Goal: Information Seeking & Learning: Learn about a topic

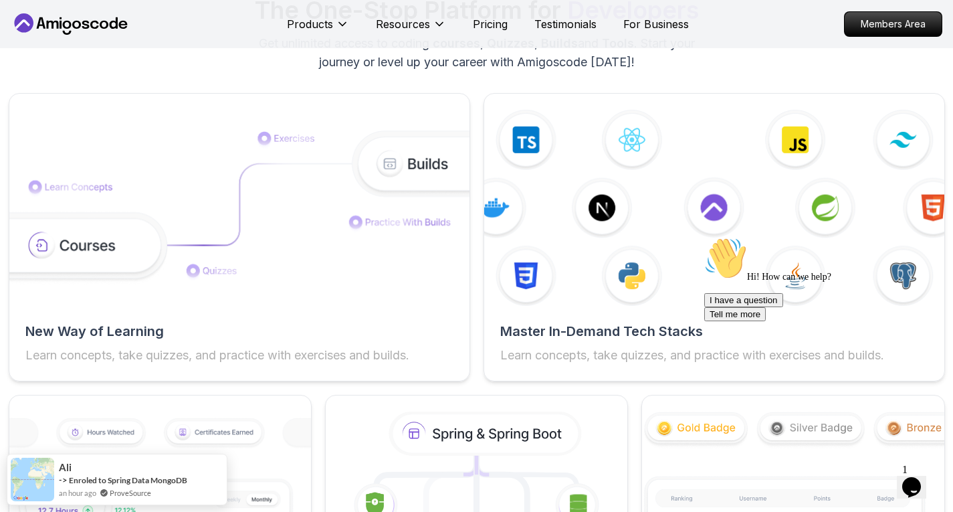
scroll to position [2091, 0]
click at [728, 237] on div at bounding box center [824, 237] width 241 height 0
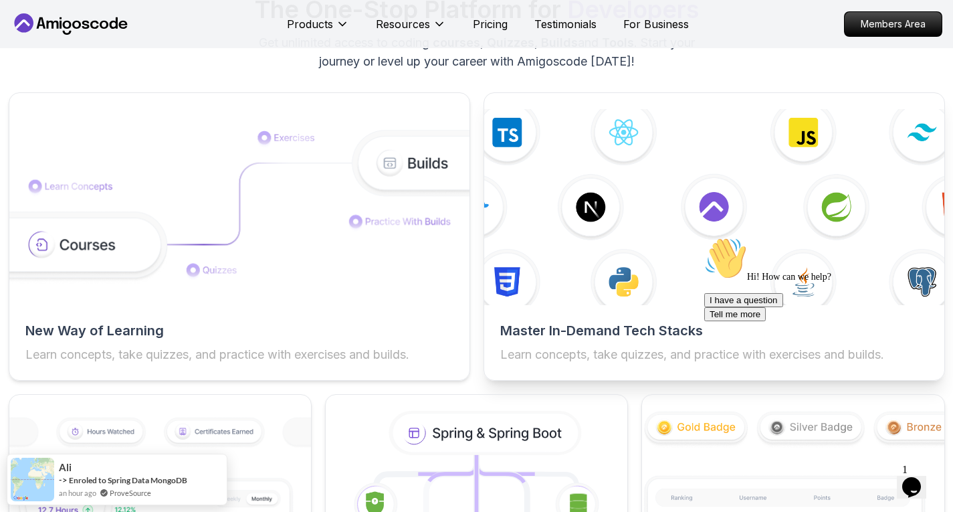
click at [687, 219] on img at bounding box center [714, 207] width 506 height 215
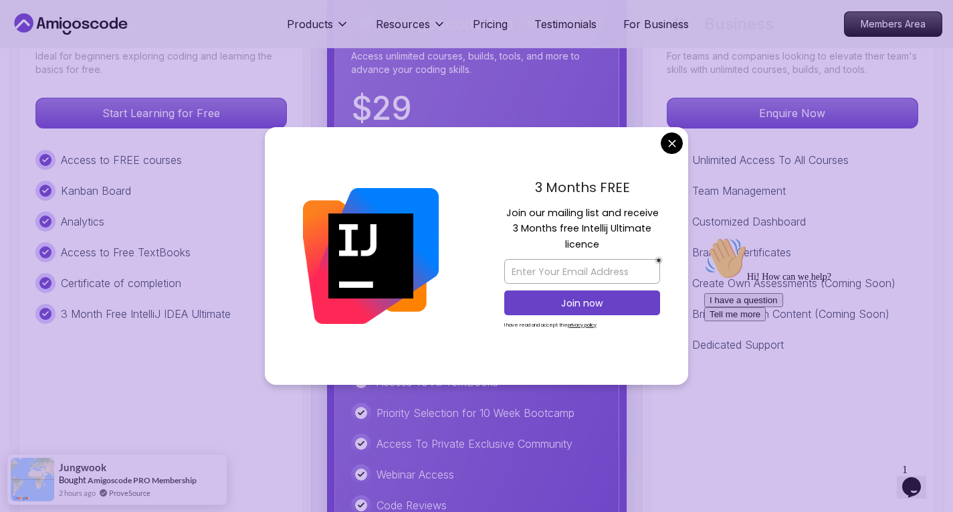
scroll to position [3204, 0]
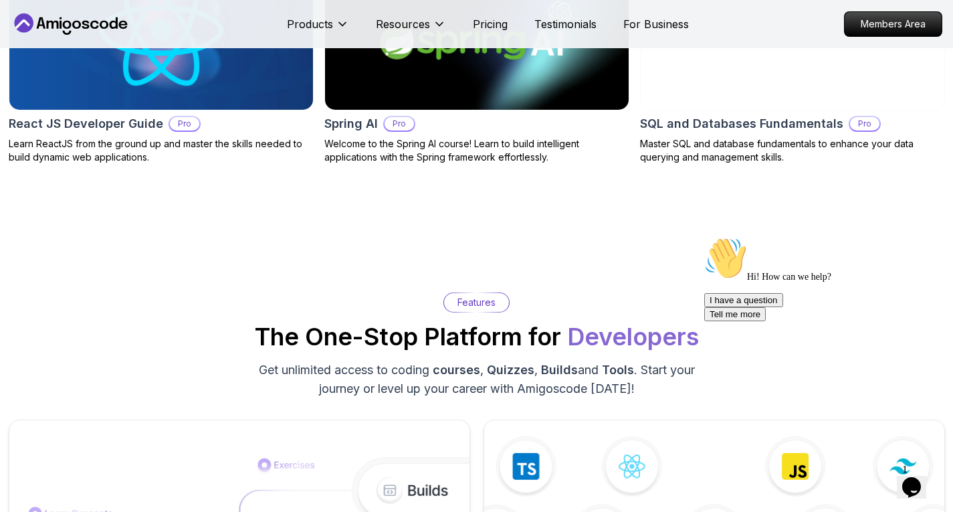
scroll to position [1709, 0]
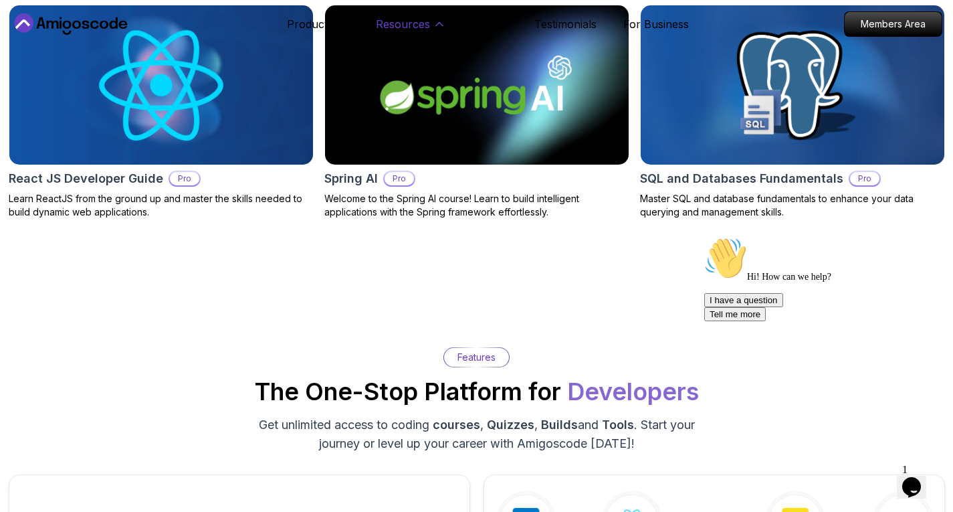
click at [424, 26] on p "Resources" at bounding box center [403, 24] width 54 height 16
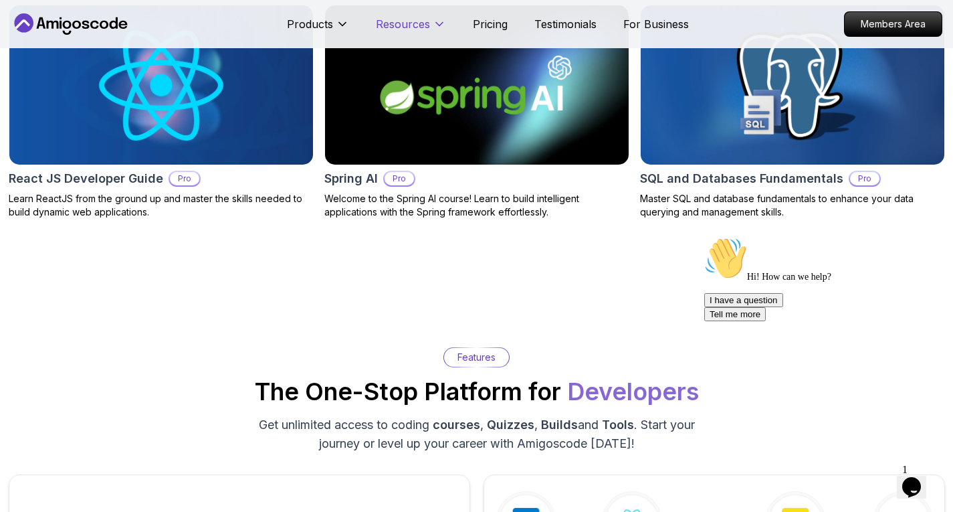
click at [424, 26] on p "Resources" at bounding box center [403, 24] width 54 height 16
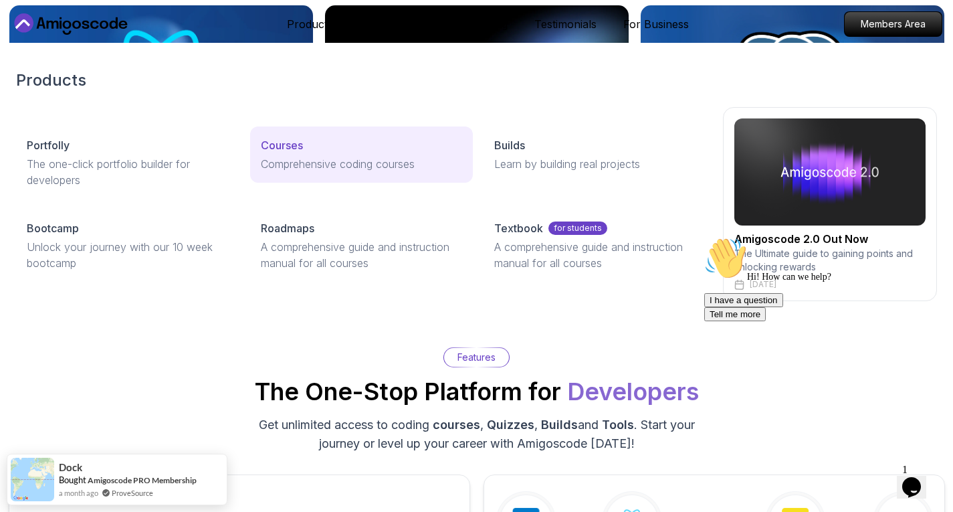
click at [291, 153] on link "Courses Comprehensive coding courses" at bounding box center [361, 154] width 223 height 56
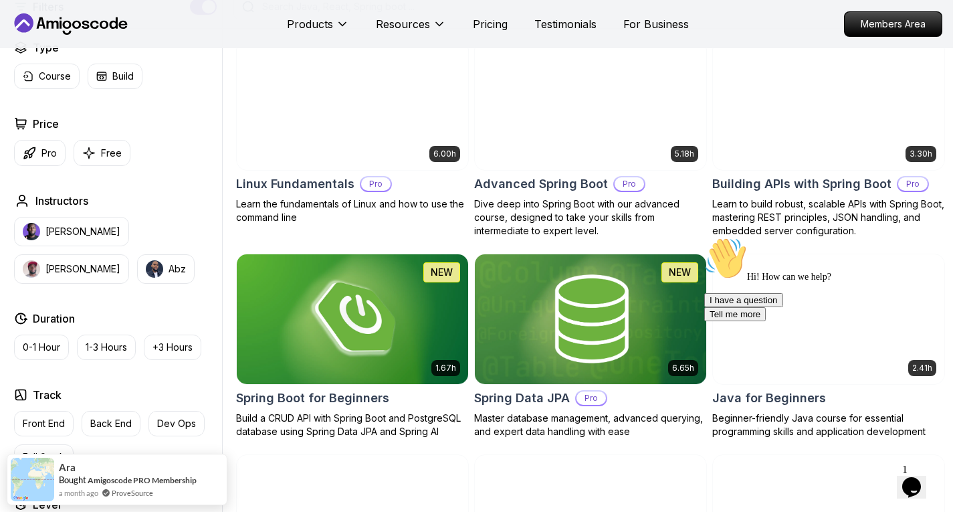
scroll to position [381, 0]
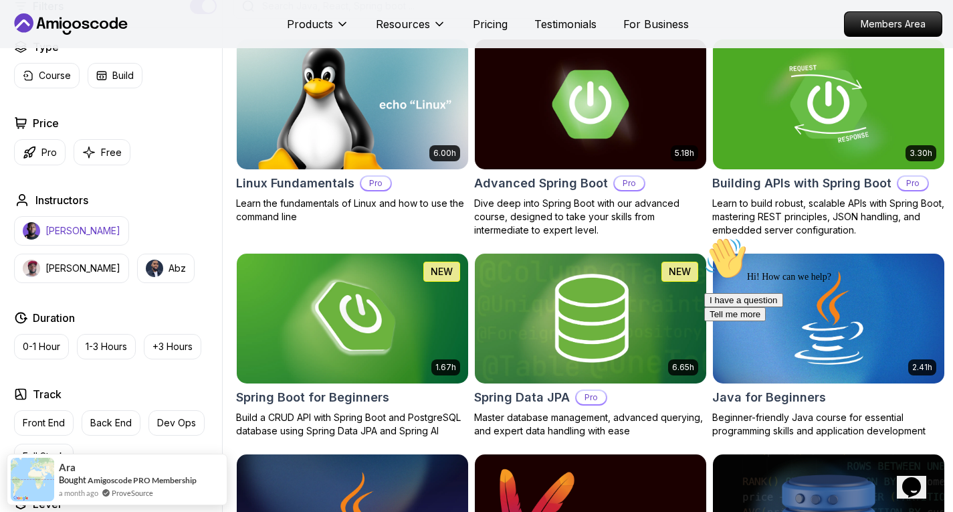
click at [67, 233] on p "[PERSON_NAME]" at bounding box center [82, 230] width 75 height 13
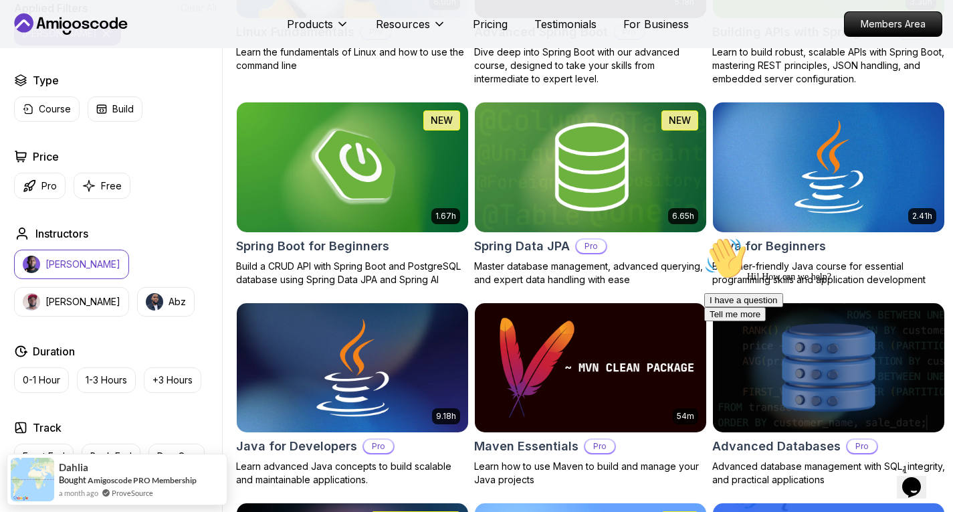
scroll to position [533, 0]
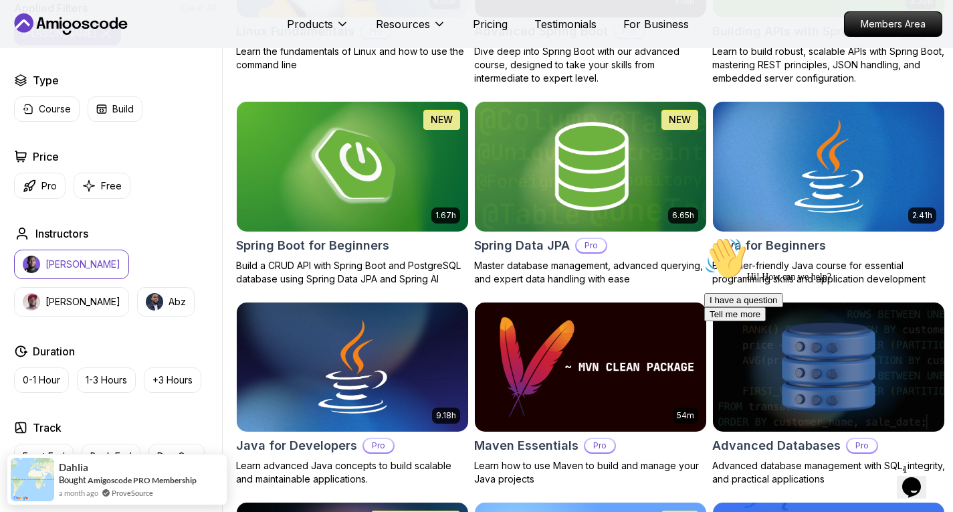
click at [59, 266] on p "[PERSON_NAME]" at bounding box center [82, 263] width 75 height 13
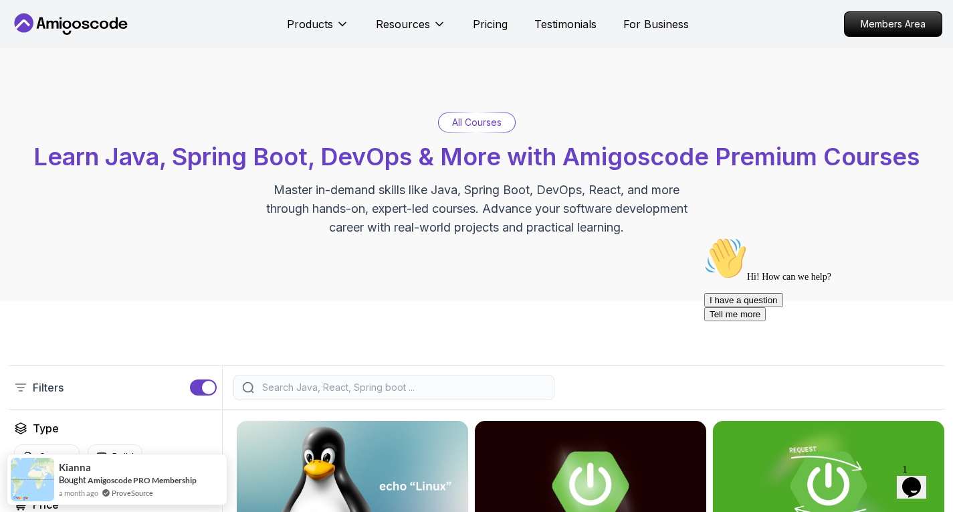
click at [439, 397] on div at bounding box center [393, 386] width 321 height 25
click at [432, 386] on input "search" at bounding box center [402, 386] width 286 height 13
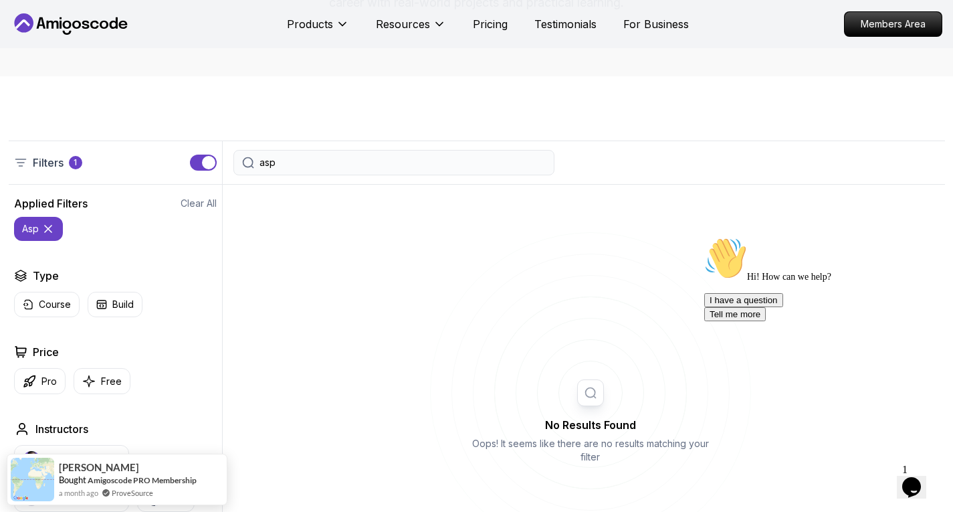
scroll to position [224, 0]
type input "a"
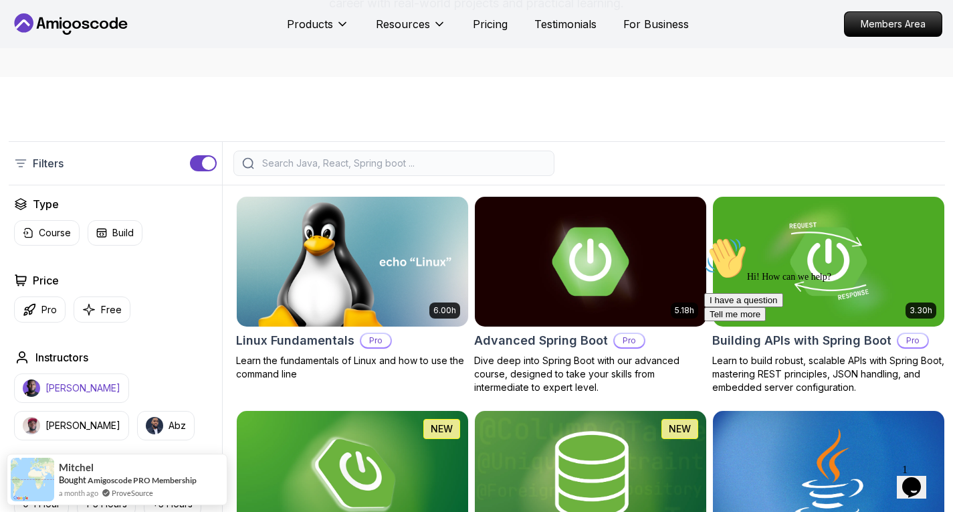
click at [86, 390] on p "[PERSON_NAME]" at bounding box center [82, 387] width 75 height 13
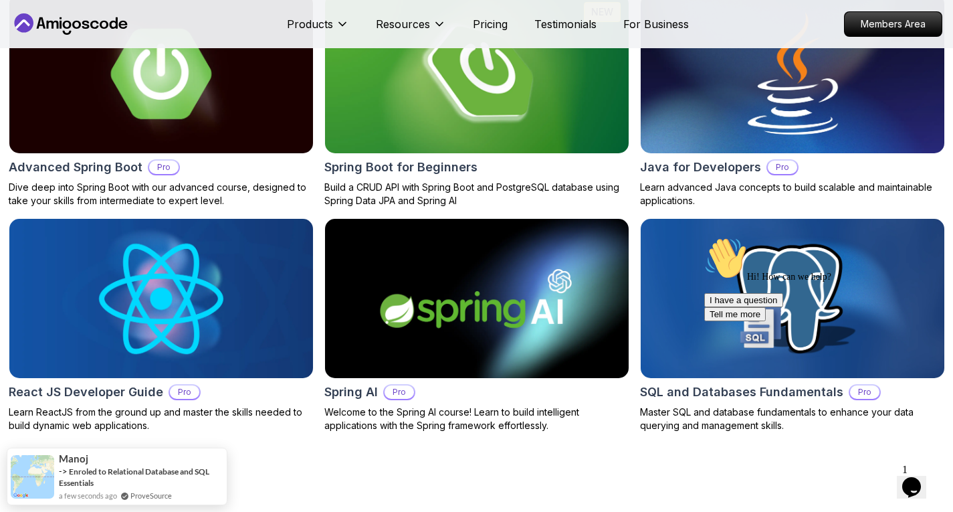
scroll to position [1498, 0]
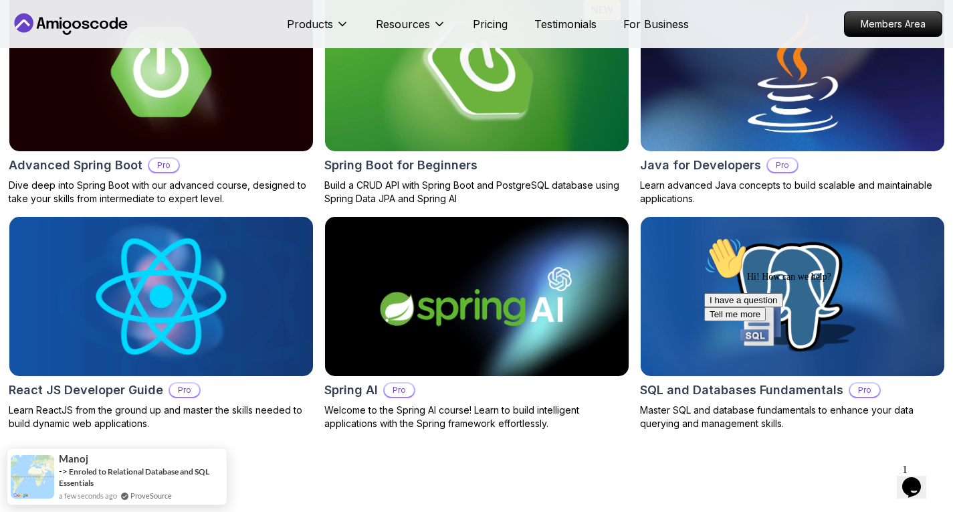
click at [231, 324] on img at bounding box center [160, 296] width 319 height 167
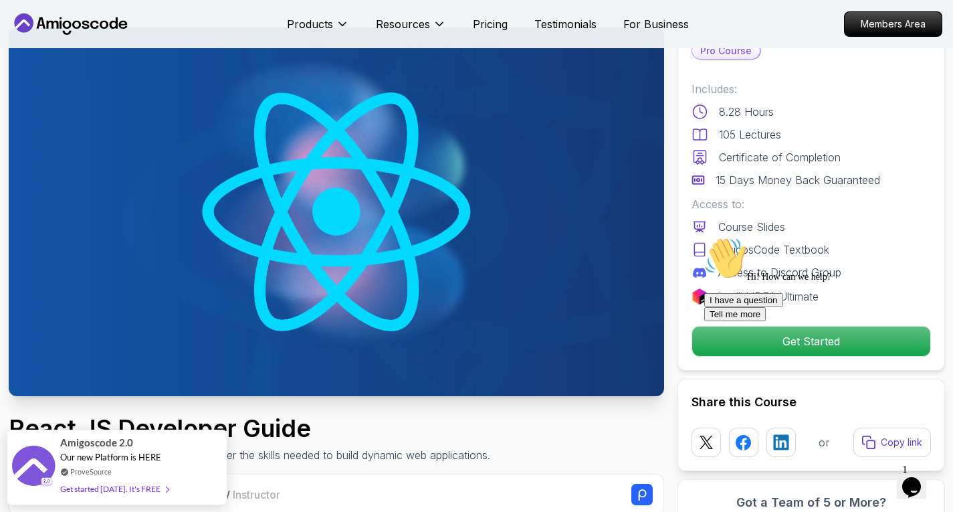
scroll to position [53, 0]
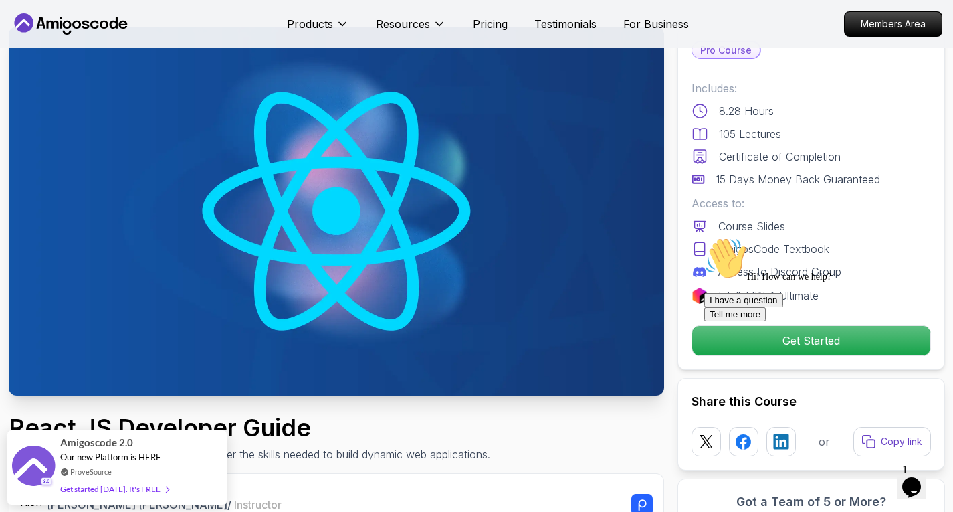
click at [704, 237] on icon "Chat attention grabber" at bounding box center [704, 237] width 0 height 0
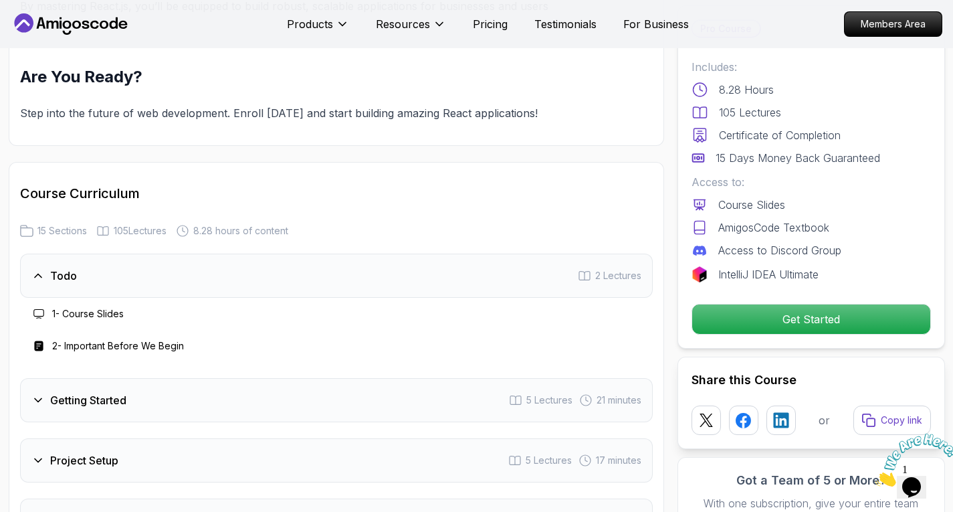
scroll to position [1747, 0]
click at [394, 275] on div "Todo 2 Lectures" at bounding box center [336, 274] width 633 height 44
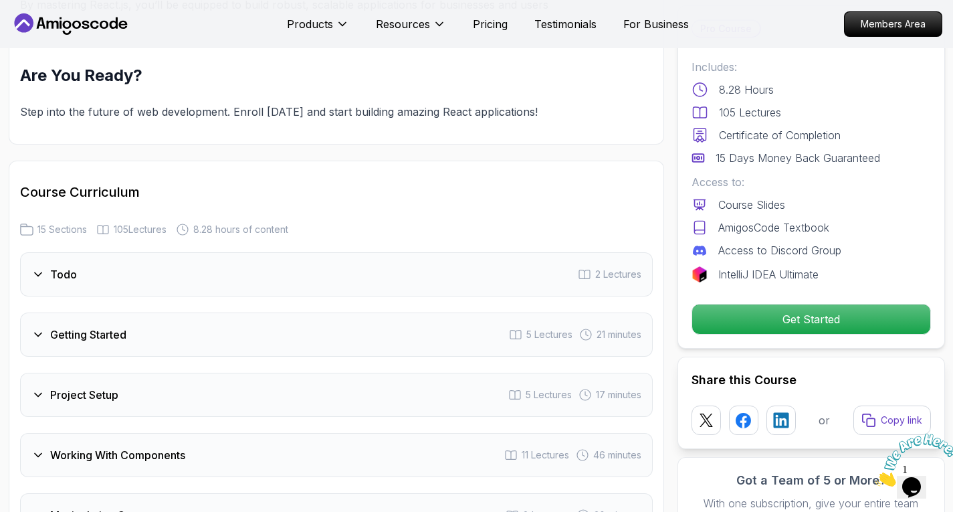
click at [232, 275] on div "Todo 2 Lectures" at bounding box center [336, 274] width 633 height 44
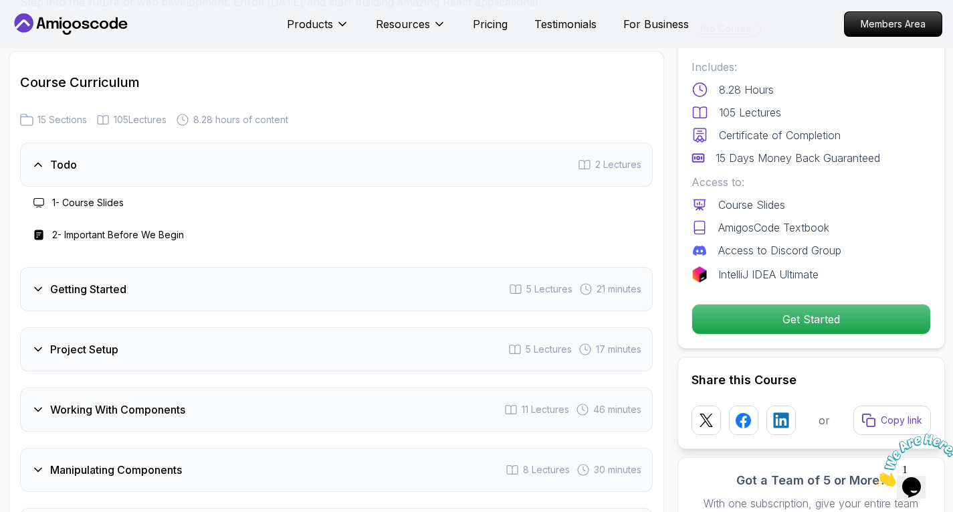
scroll to position [1858, 0]
click at [219, 282] on div "Getting Started 5 Lectures 21 minutes" at bounding box center [336, 288] width 633 height 44
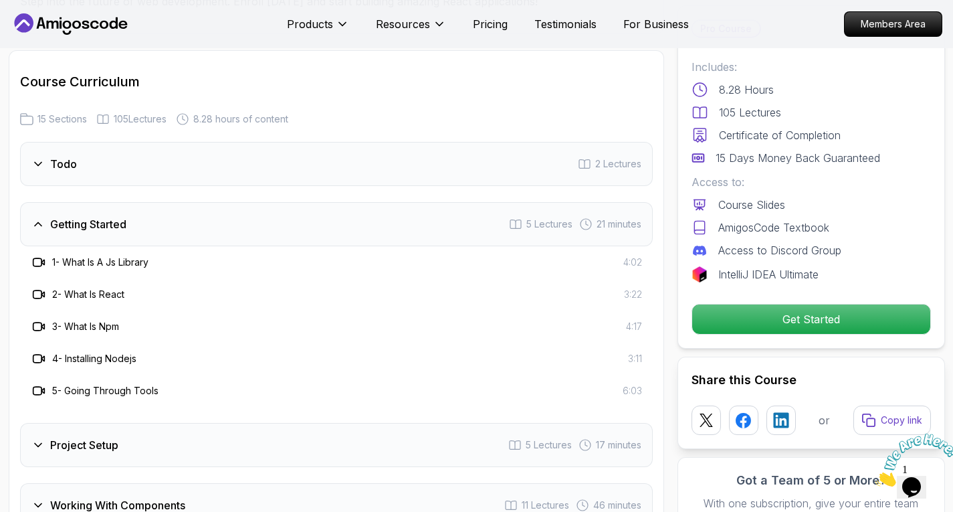
click at [173, 225] on div "Getting Started 5 Lectures 21 minutes" at bounding box center [336, 224] width 633 height 44
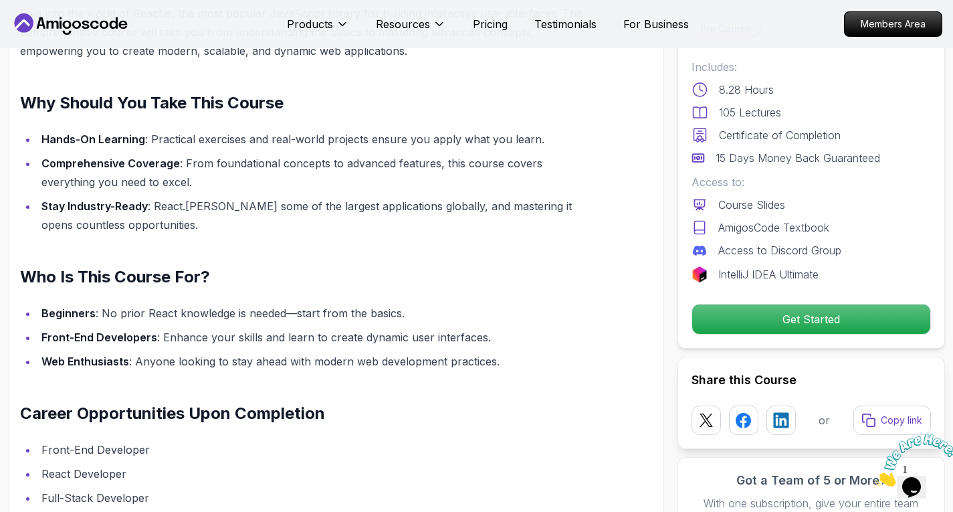
scroll to position [1143, 0]
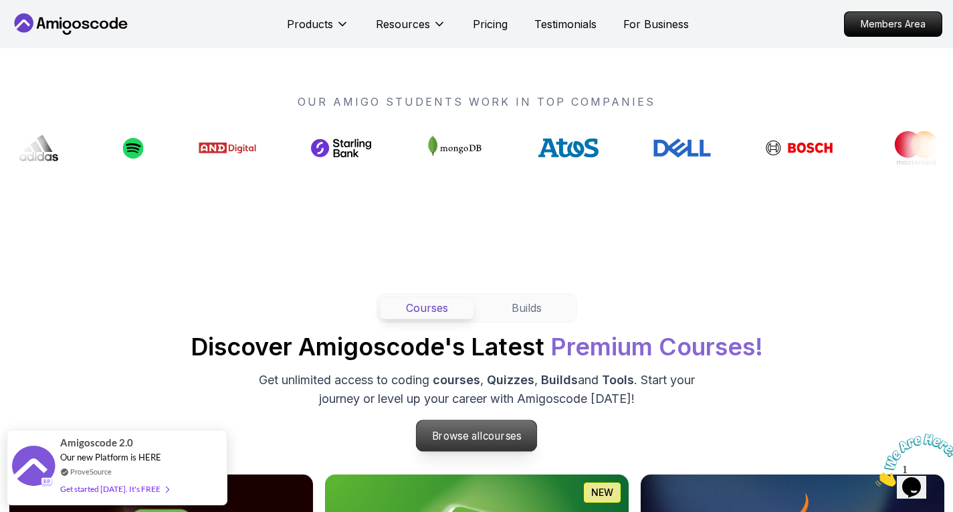
scroll to position [1016, 0]
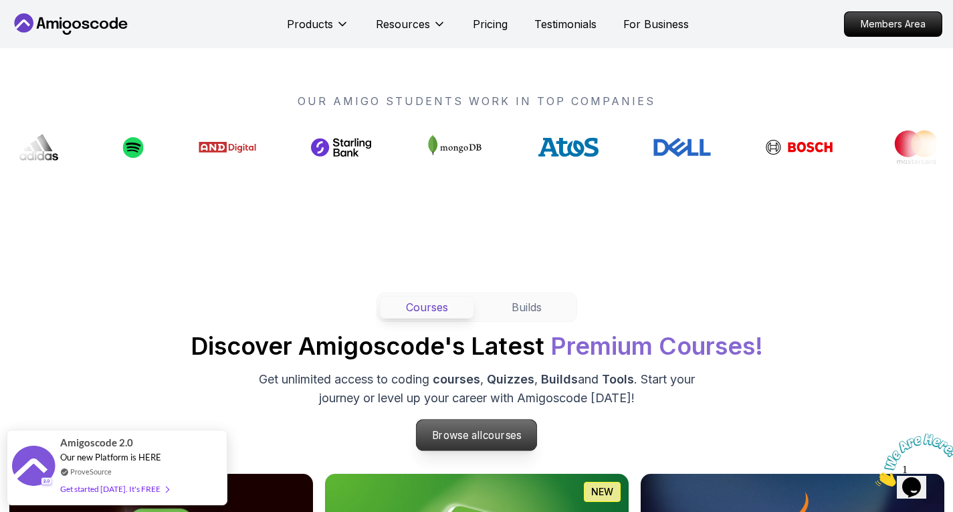
click at [467, 439] on p "Browse all courses" at bounding box center [477, 434] width 120 height 31
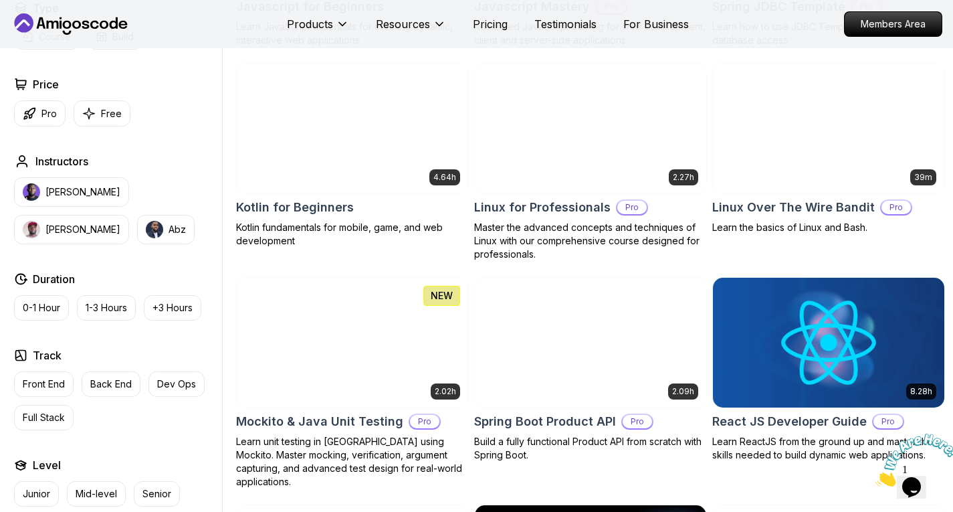
scroll to position [2651, 0]
